Goal: Transaction & Acquisition: Download file/media

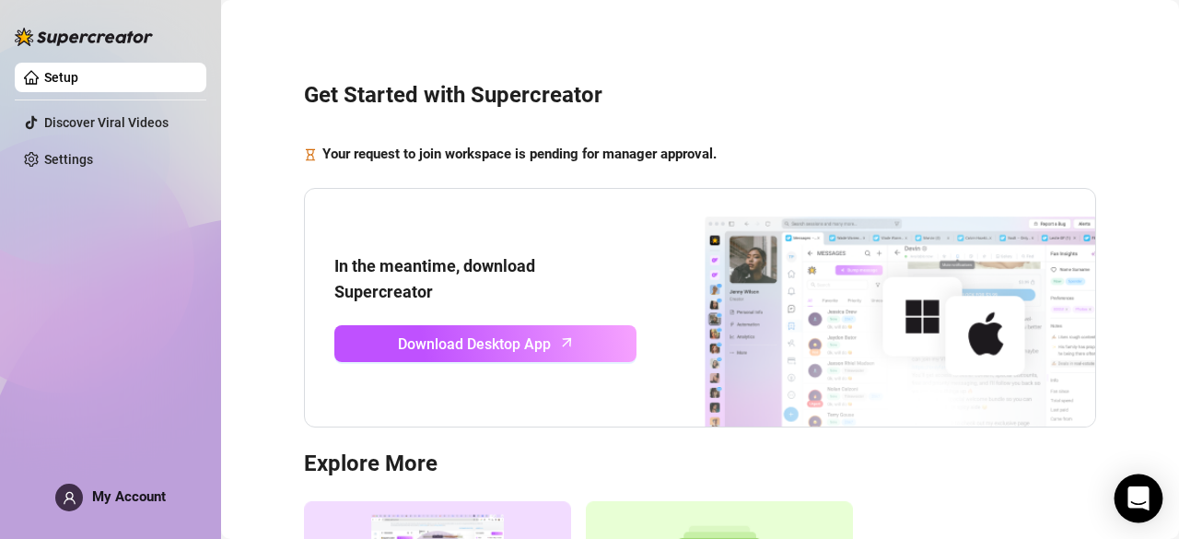
click at [1126, 504] on div "Open Intercom Messenger" at bounding box center [1139, 499] width 49 height 49
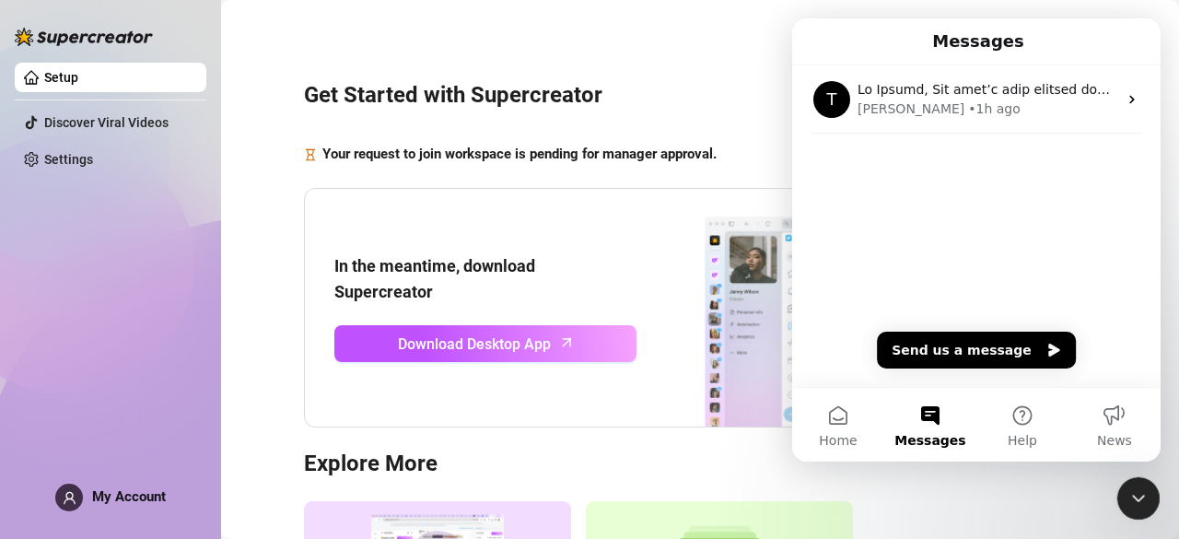
click at [296, 368] on div "Get Started with Supercreator Your request to join workspace is pending for man…" at bounding box center [700, 378] width 921 height 730
click at [257, 327] on div "Get Started with Supercreator Your request to join workspace is pending for man…" at bounding box center [700, 378] width 921 height 730
click at [278, 246] on div "Get Started with Supercreator Your request to join workspace is pending for man…" at bounding box center [700, 378] width 921 height 730
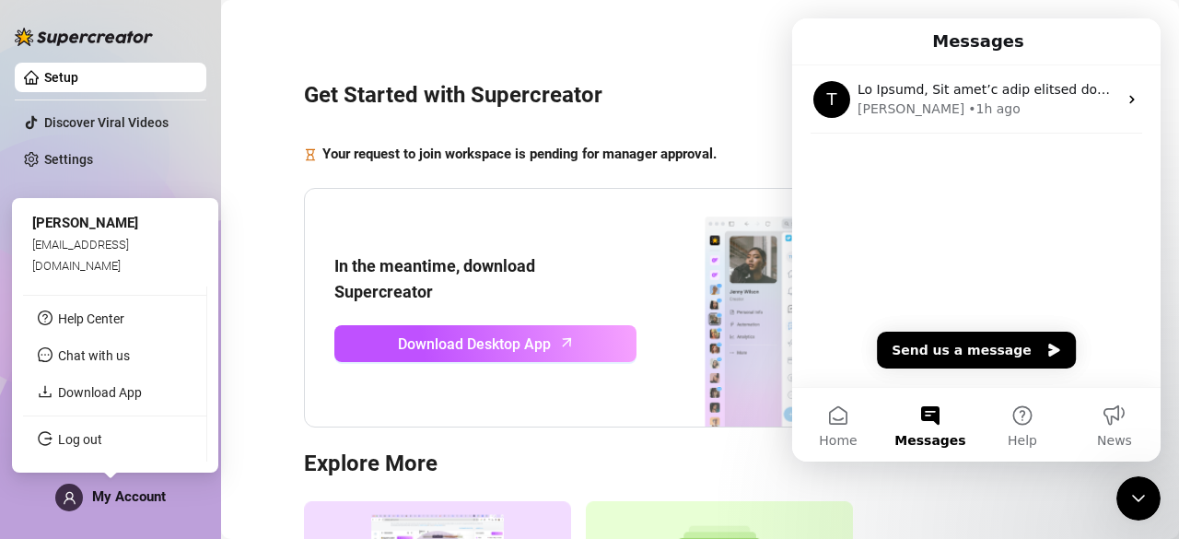
click at [88, 500] on div "My Account" at bounding box center [110, 498] width 111 height 28
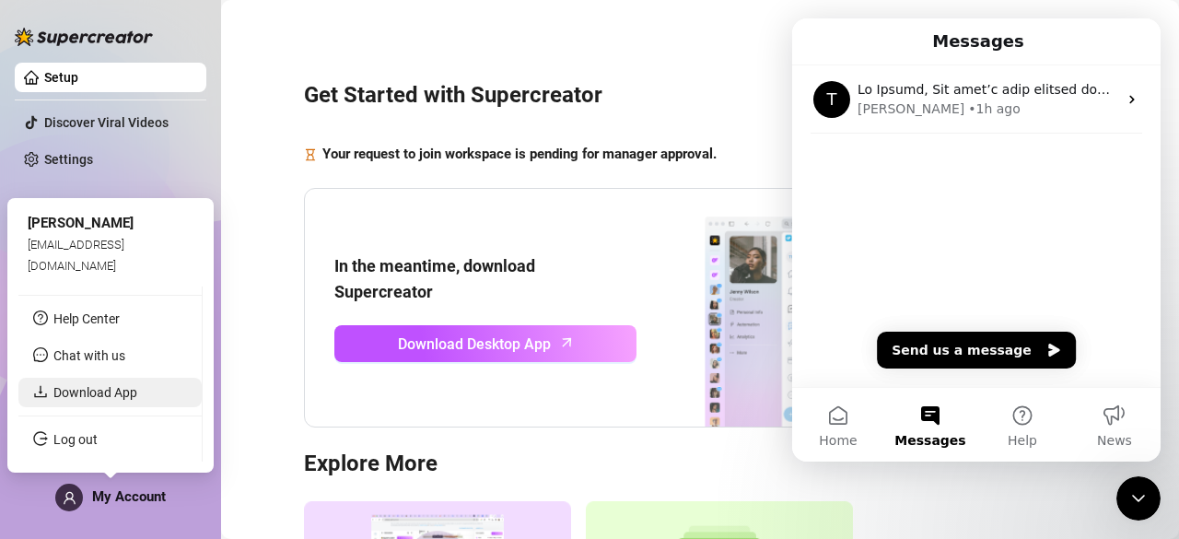
click at [124, 394] on link "Download App" at bounding box center [95, 392] width 84 height 15
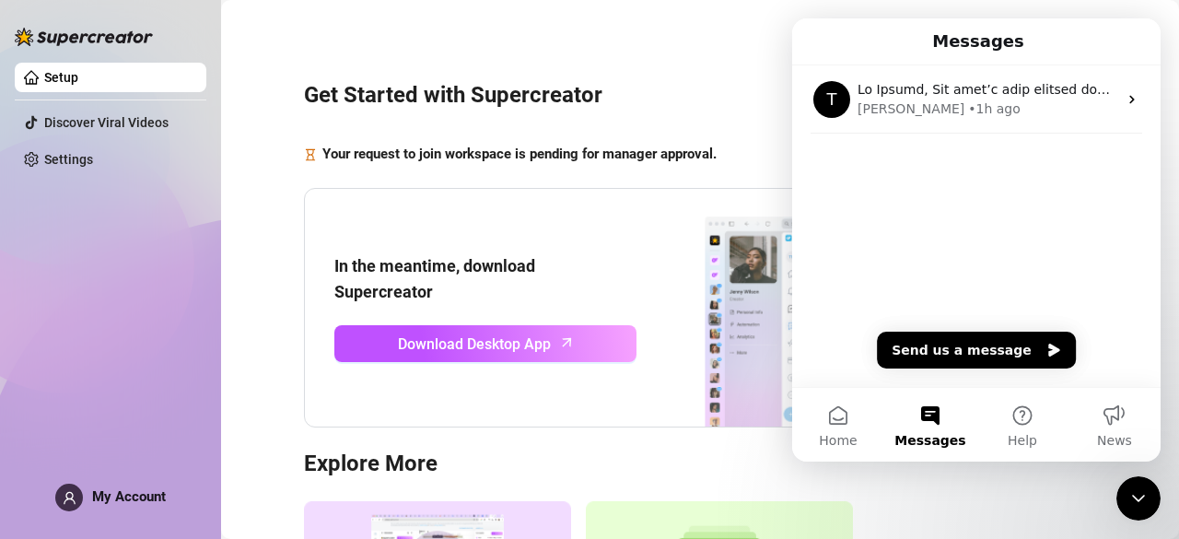
click at [844, 428] on button "Home" at bounding box center [838, 425] width 92 height 74
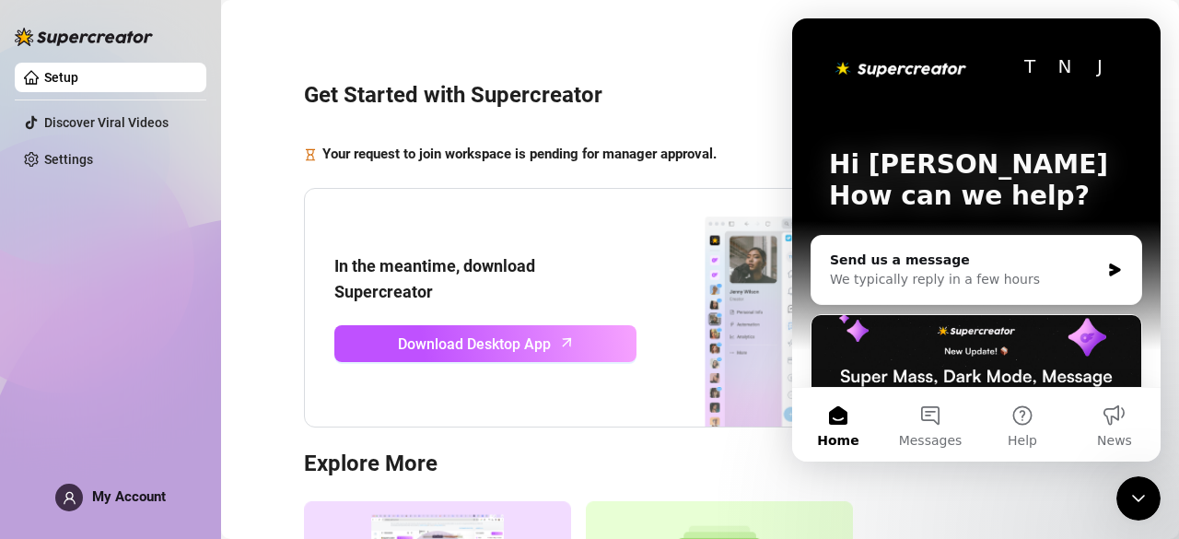
click at [1150, 491] on div "Close Intercom Messenger" at bounding box center [1139, 498] width 44 height 44
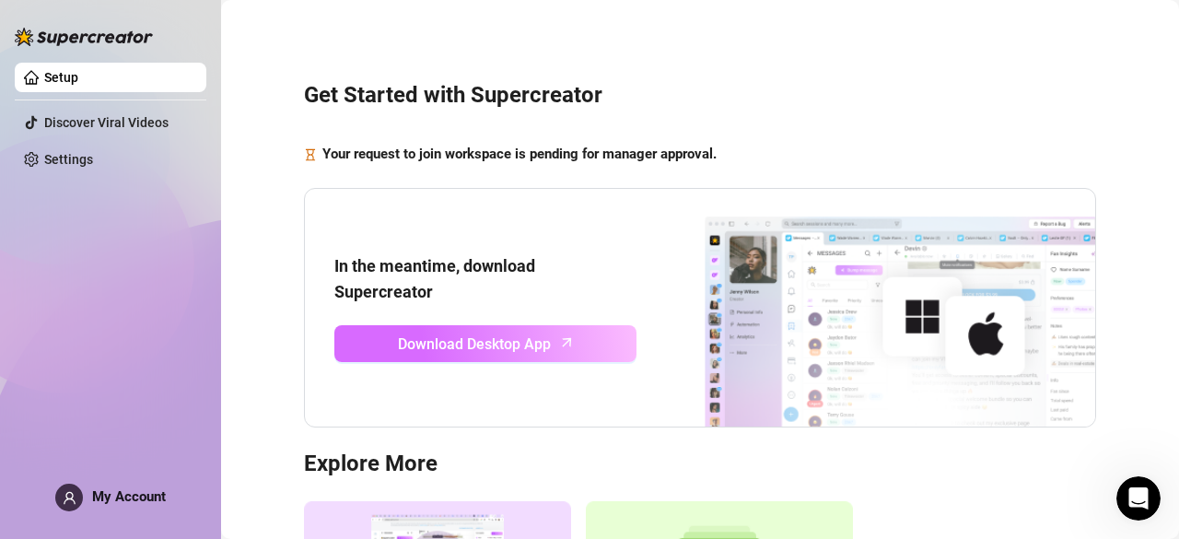
click at [459, 342] on span "Download Desktop App" at bounding box center [474, 344] width 153 height 23
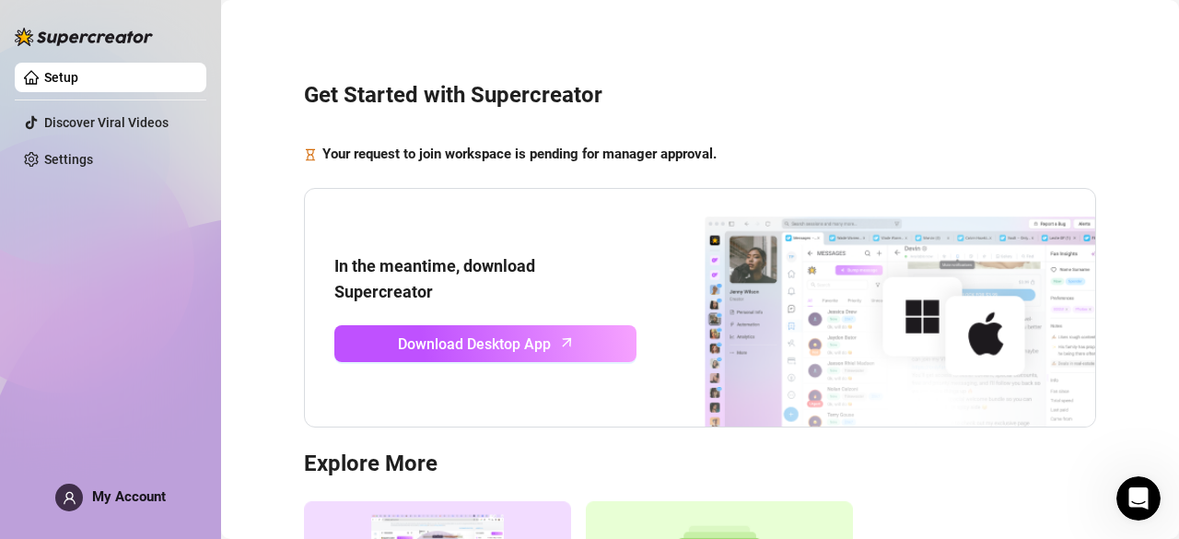
scroll to position [253, 0]
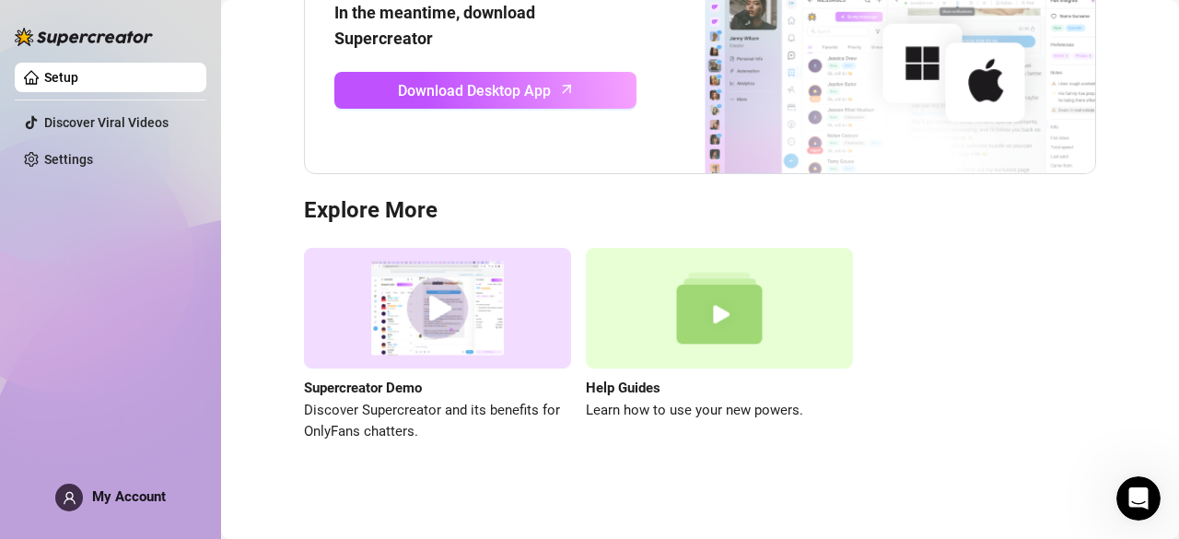
click at [78, 73] on link "Setup" at bounding box center [61, 77] width 34 height 15
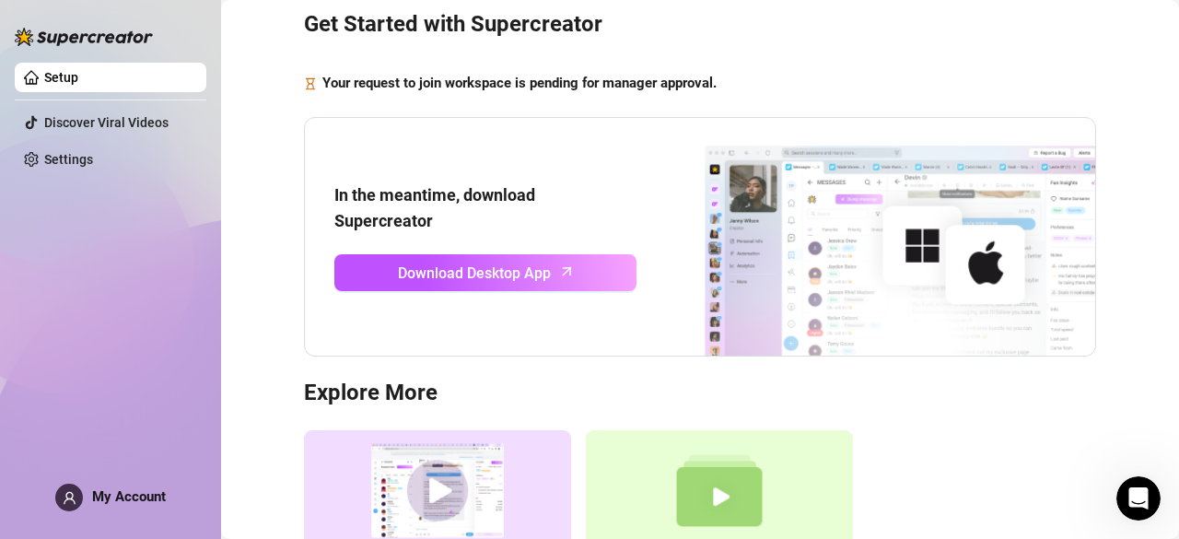
scroll to position [73, 0]
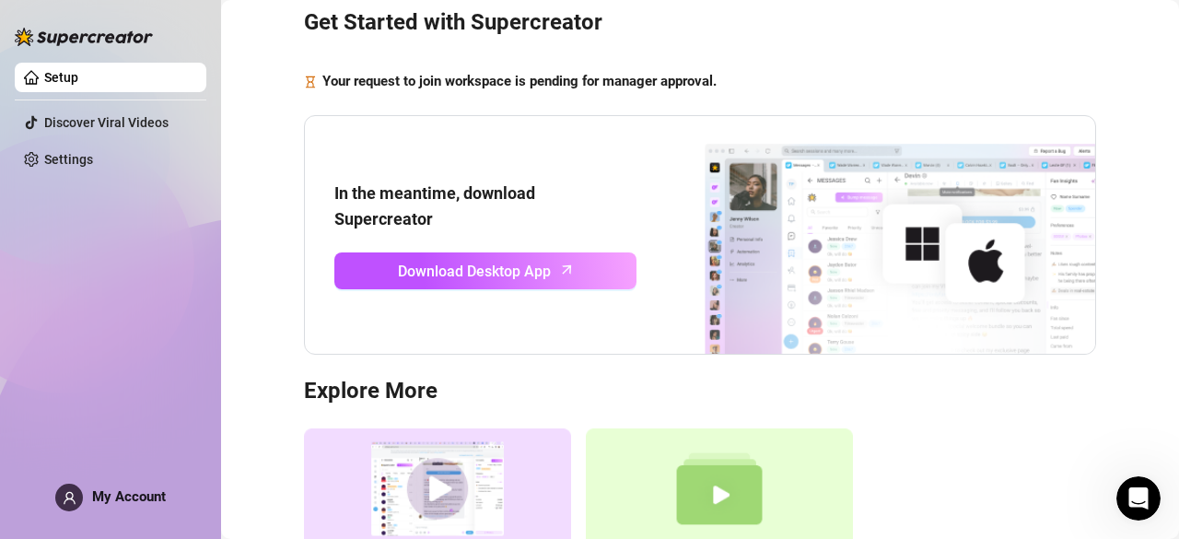
click at [859, 254] on img at bounding box center [866, 235] width 459 height 239
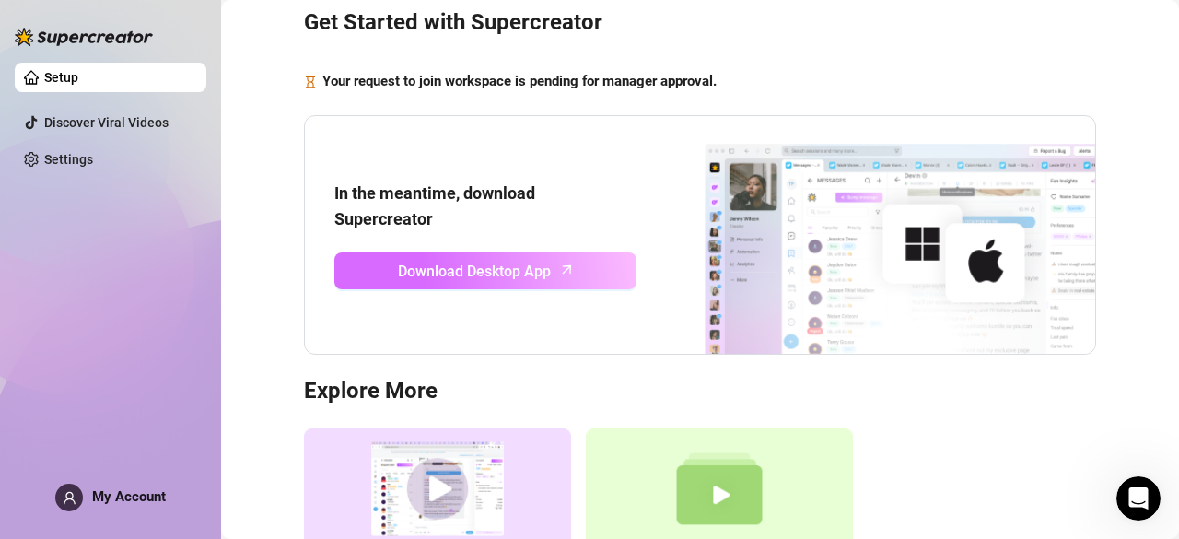
click at [522, 275] on span "Download Desktop App" at bounding box center [474, 271] width 153 height 23
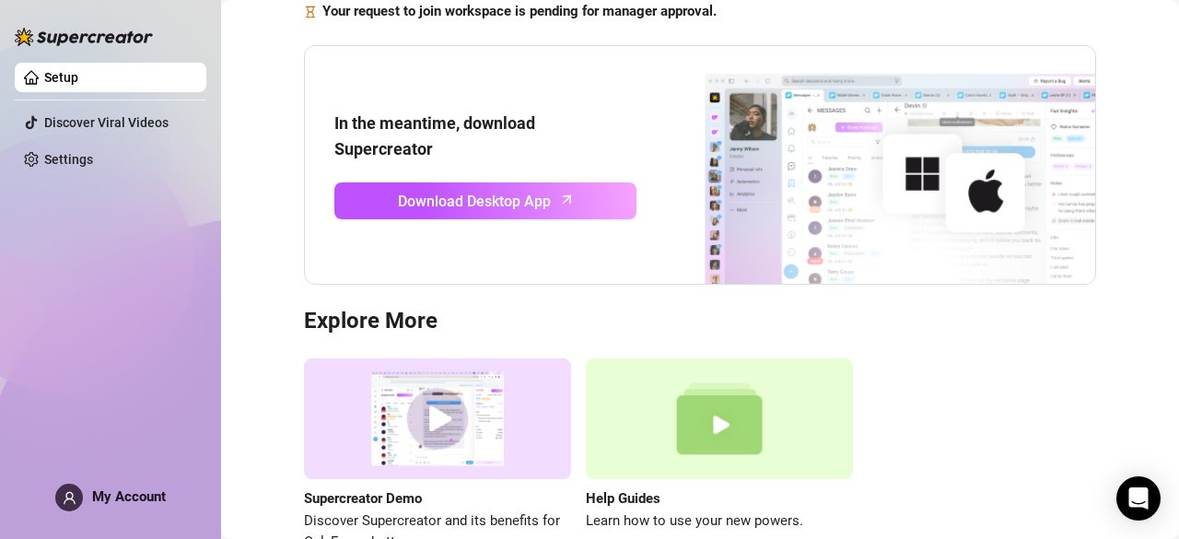
scroll to position [253, 0]
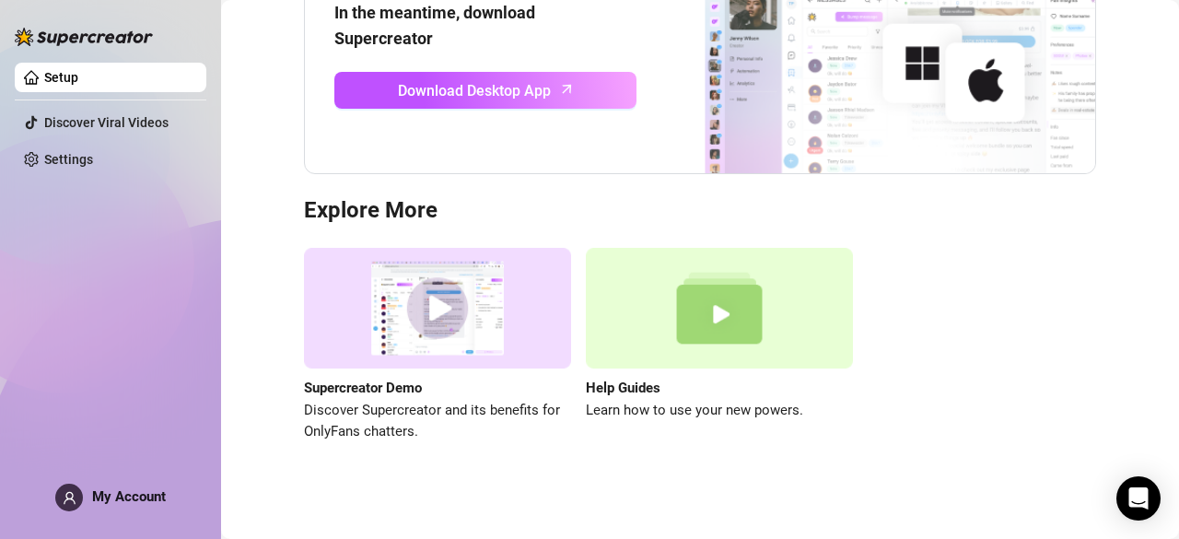
click at [729, 327] on img at bounding box center [719, 308] width 267 height 121
